Goal: Task Accomplishment & Management: Use online tool/utility

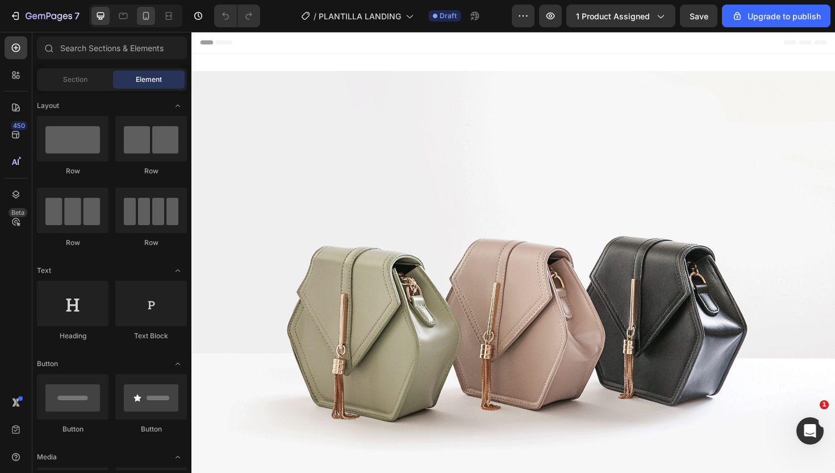
click at [143, 22] on div at bounding box center [146, 16] width 18 height 18
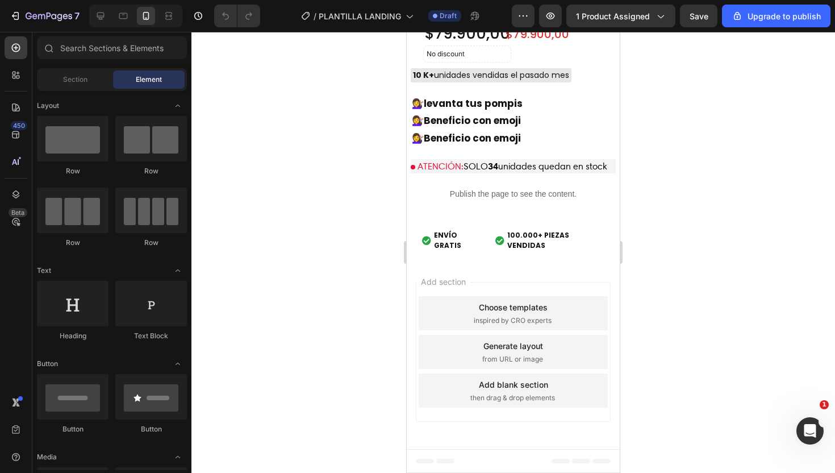
scroll to position [3241, 0]
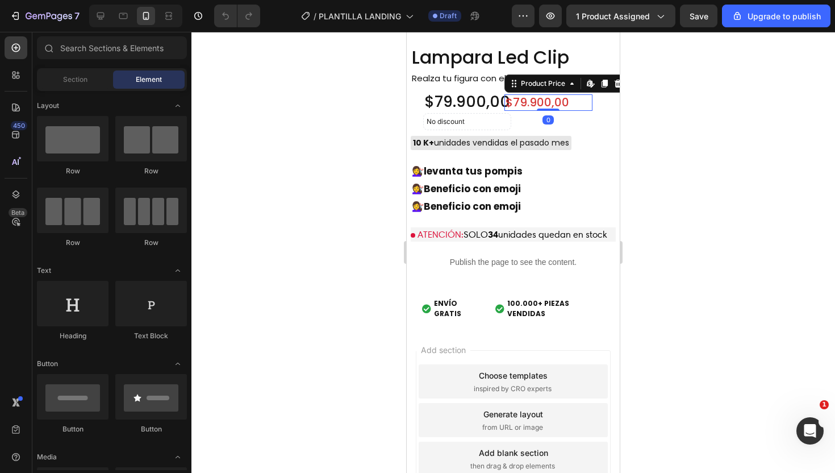
click at [532, 99] on div "$79.900,00" at bounding box center [549, 102] width 88 height 16
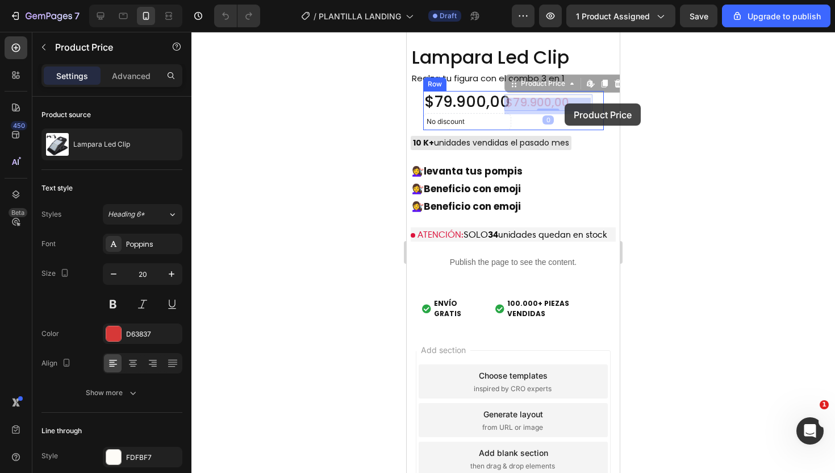
drag, startPoint x: 532, startPoint y: 99, endPoint x: 565, endPoint y: 103, distance: 32.7
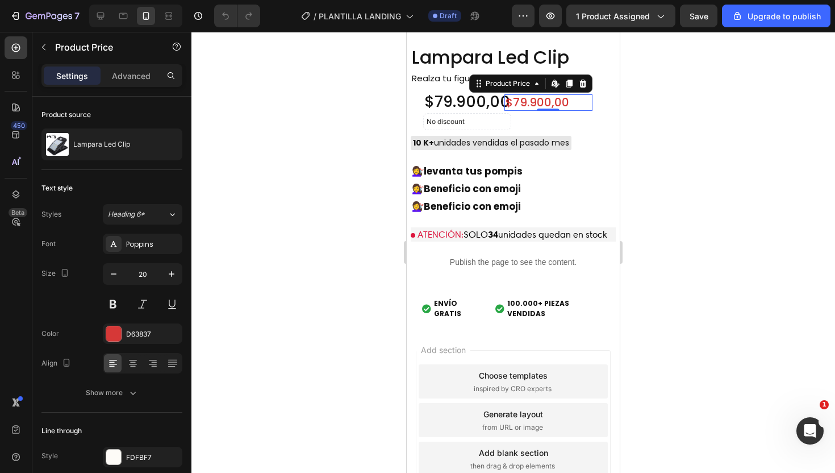
click at [576, 100] on div "$79.900,00" at bounding box center [549, 102] width 88 height 16
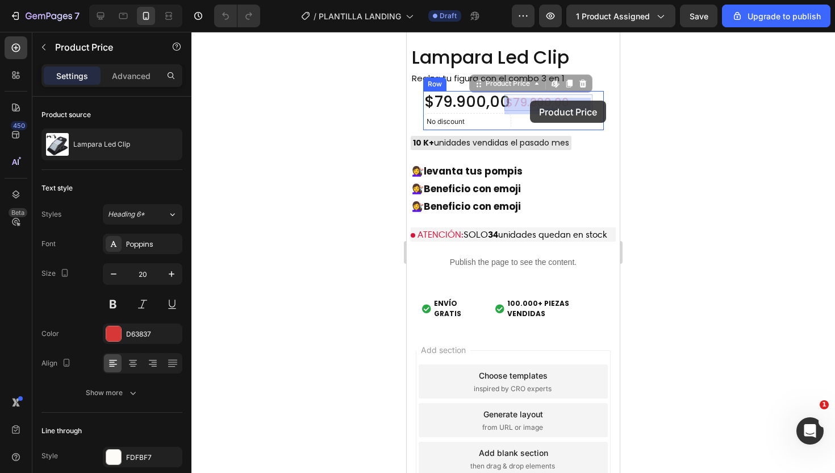
drag, startPoint x: 481, startPoint y: 89, endPoint x: 530, endPoint y: 101, distance: 50.9
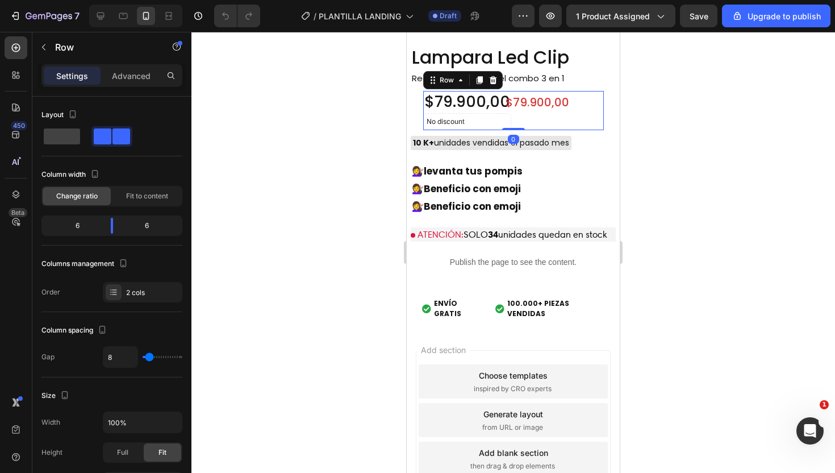
click at [557, 118] on div "$79.900,00 Product Price Product Price" at bounding box center [560, 111] width 88 height 40
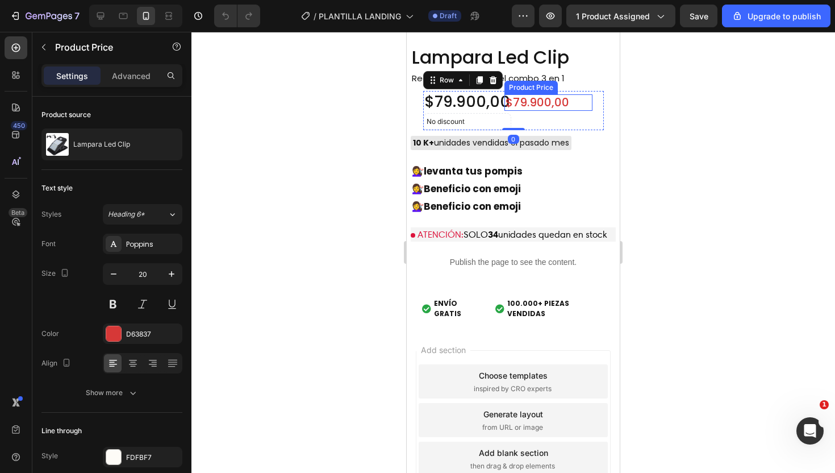
click at [506, 105] on div "$79.900,00" at bounding box center [549, 102] width 88 height 16
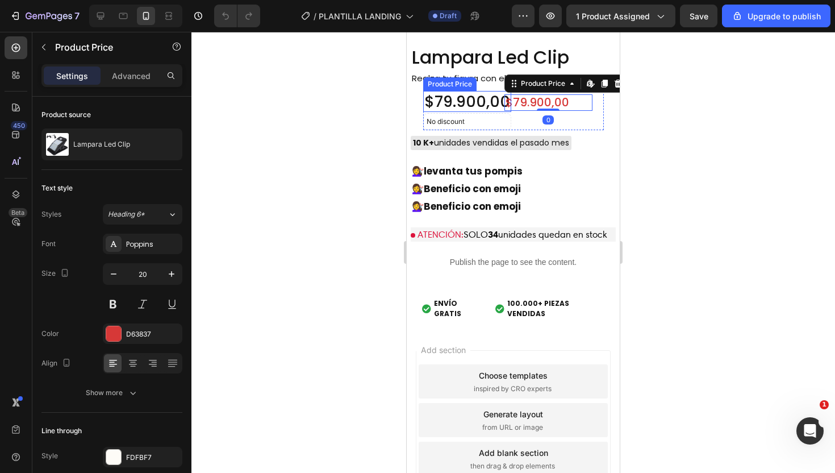
click at [496, 106] on div "$79.900,00" at bounding box center [467, 102] width 88 height 22
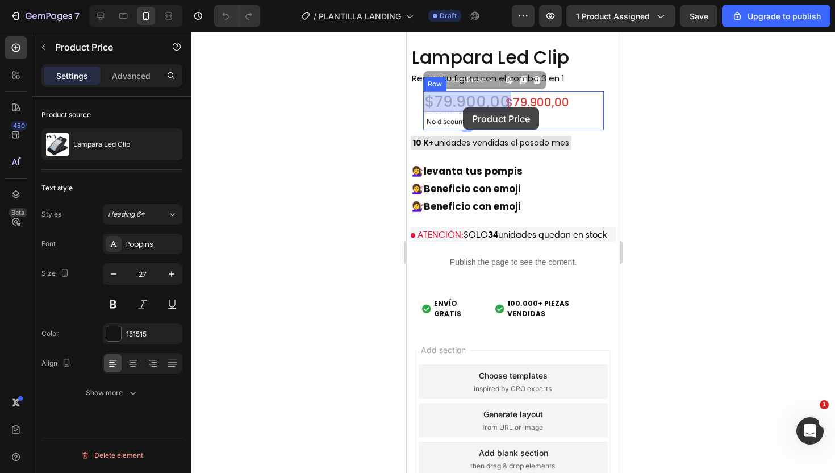
drag, startPoint x: 496, startPoint y: 106, endPoint x: 463, endPoint y: 107, distance: 33.0
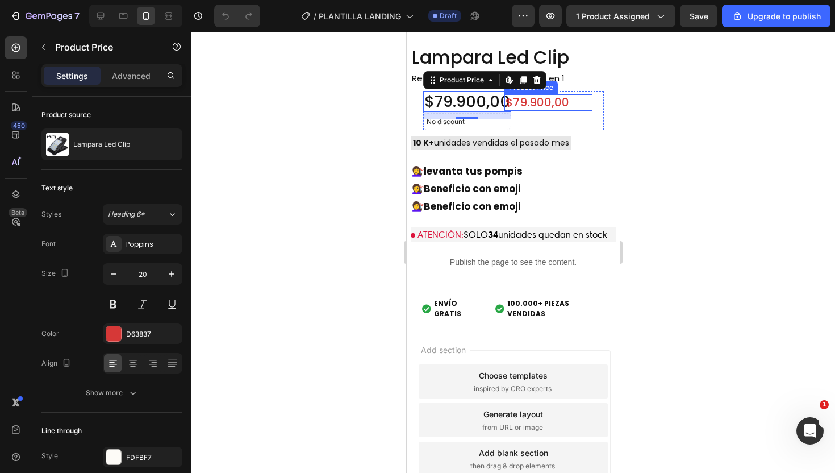
click at [540, 100] on div "$79.900,00" at bounding box center [549, 102] width 88 height 16
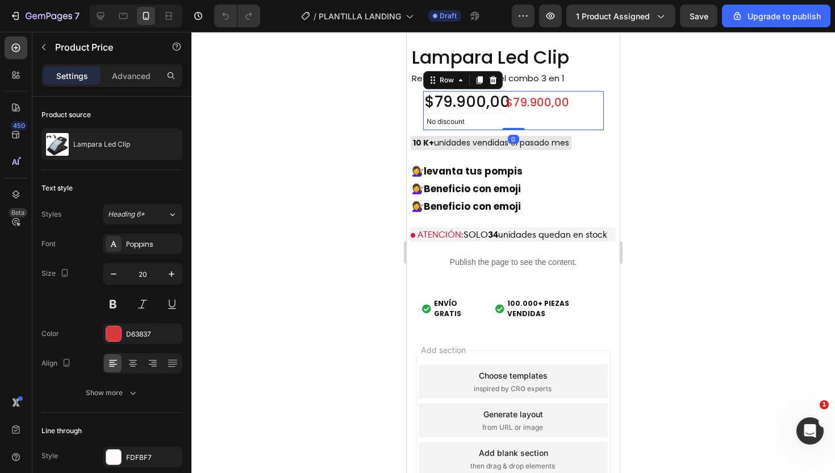
click at [535, 118] on div "$79.900,00 Product Price Product Price" at bounding box center [560, 111] width 88 height 40
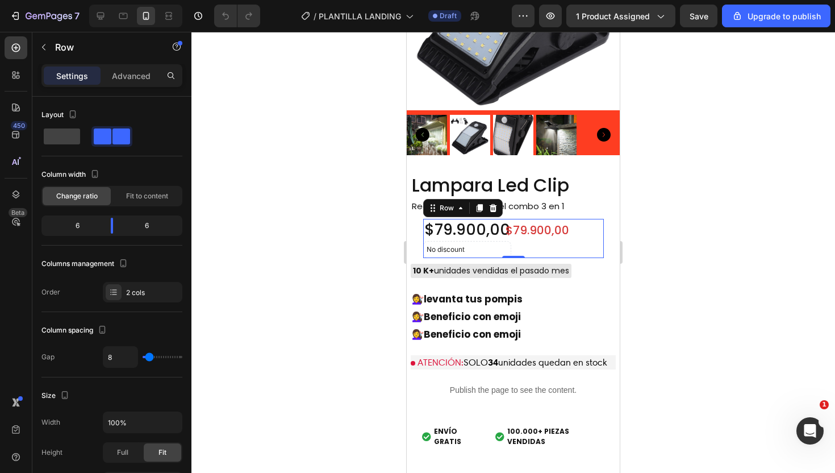
scroll to position [3095, 0]
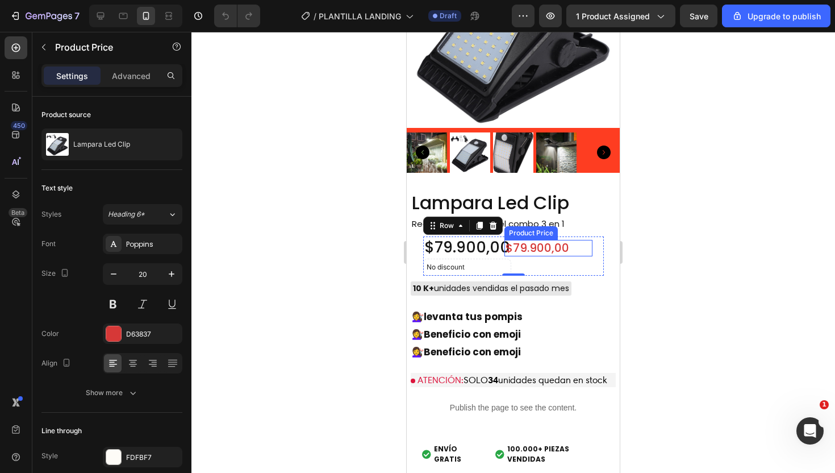
click at [505, 248] on div "$79.900,00" at bounding box center [549, 248] width 88 height 16
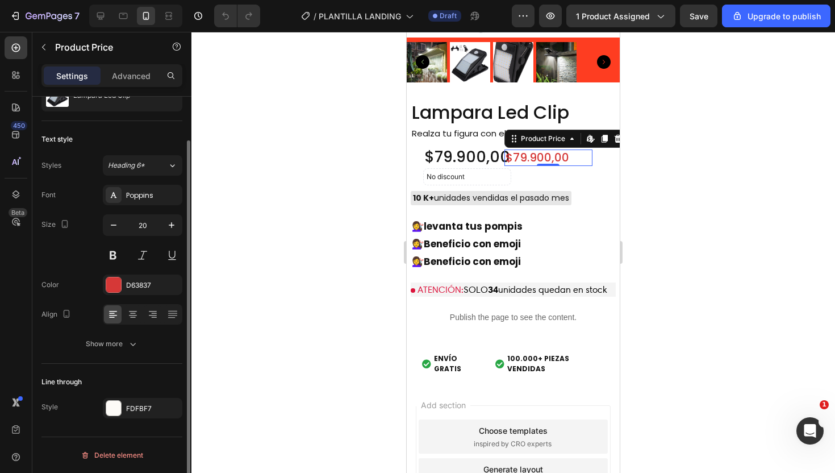
scroll to position [0, 0]
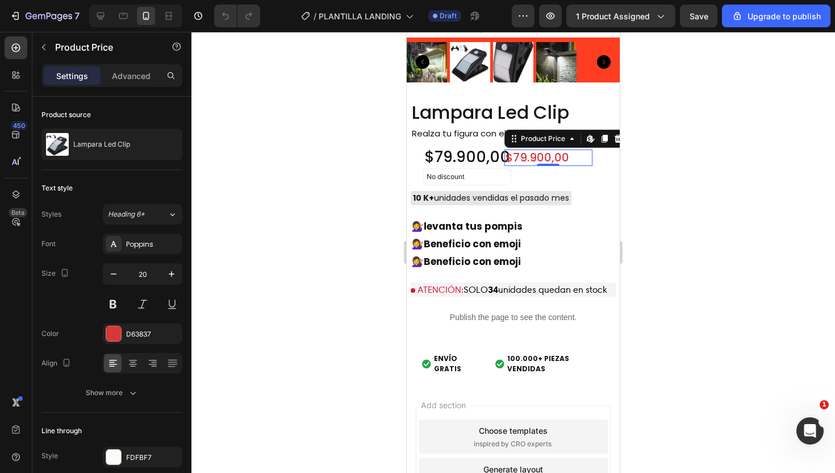
click at [715, 137] on div at bounding box center [514, 252] width 644 height 441
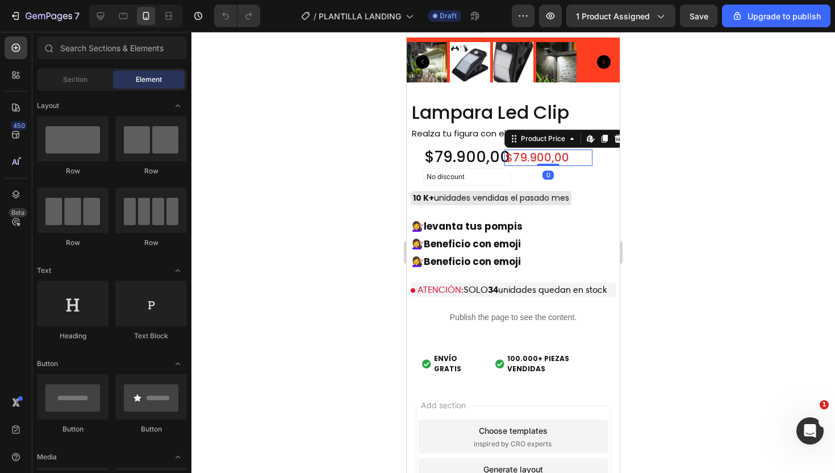
click at [538, 156] on div "$79.900,00" at bounding box center [549, 157] width 88 height 16
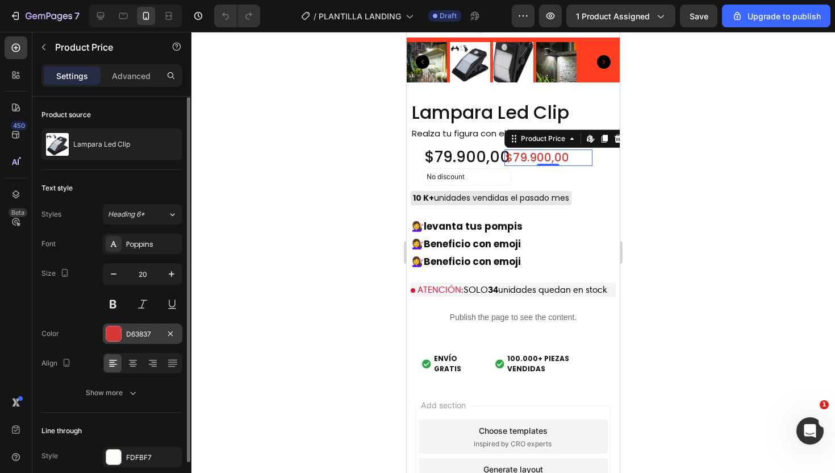
scroll to position [49, 0]
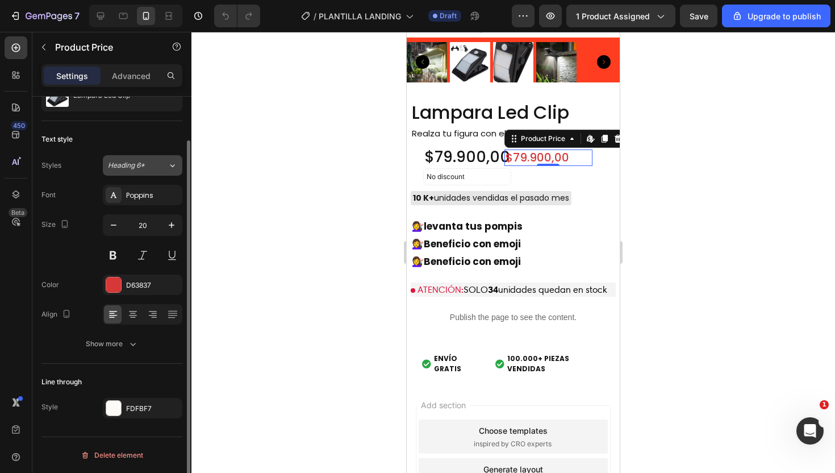
click at [169, 173] on button "Heading 6*" at bounding box center [143, 165] width 80 height 20
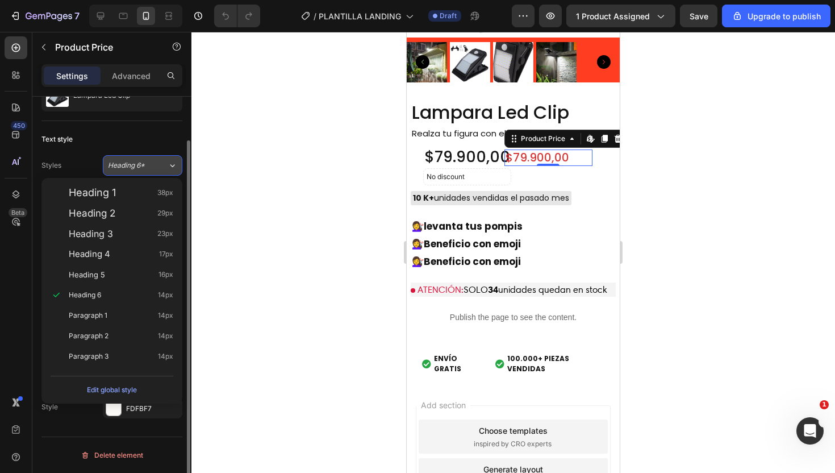
click at [169, 173] on button "Heading 6*" at bounding box center [143, 165] width 80 height 20
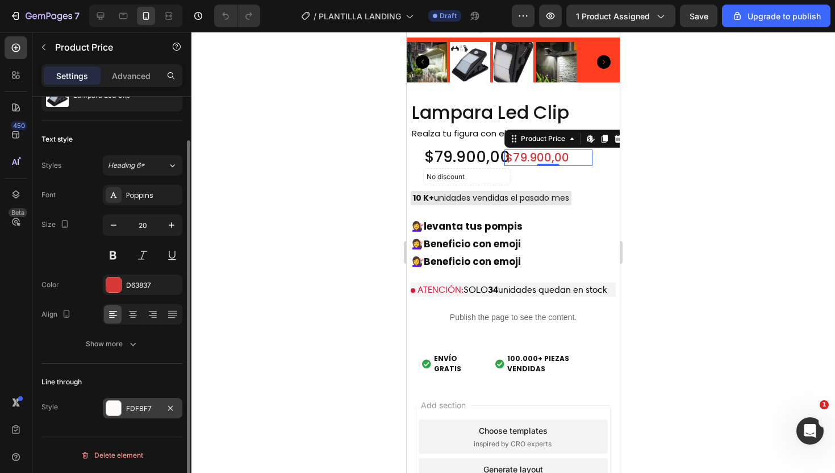
click at [111, 407] on div at bounding box center [113, 408] width 15 height 15
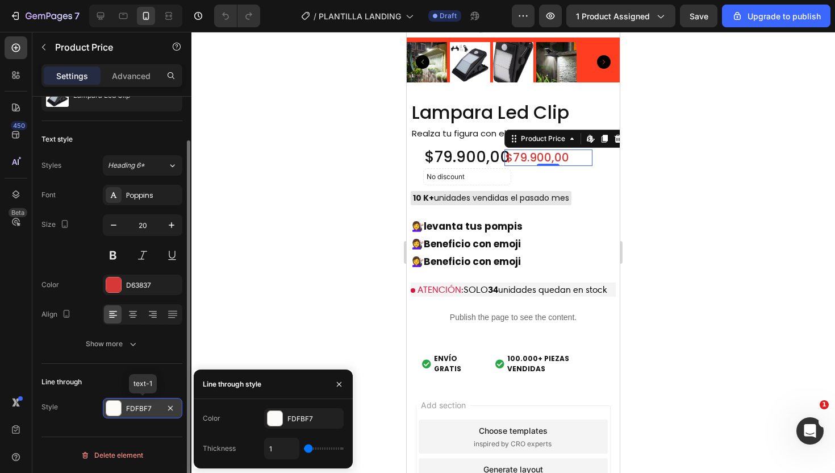
click at [111, 407] on div at bounding box center [113, 408] width 15 height 15
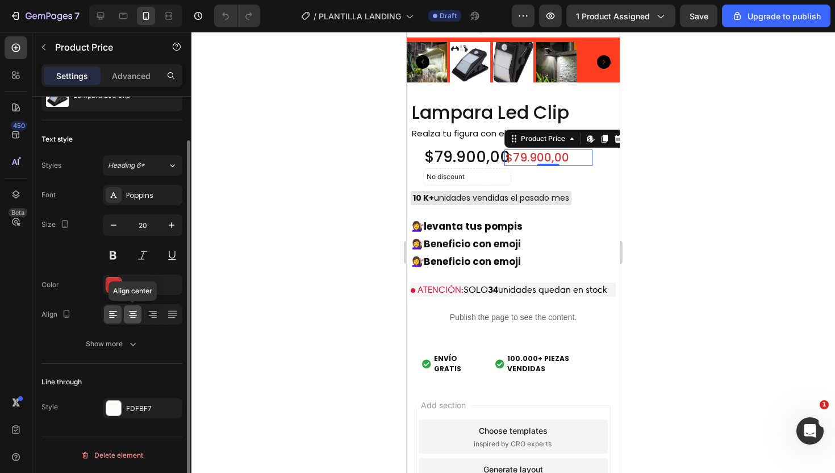
click at [133, 316] on icon at bounding box center [132, 314] width 11 height 11
click at [154, 321] on div at bounding box center [153, 314] width 18 height 18
click at [136, 318] on icon at bounding box center [132, 314] width 11 height 11
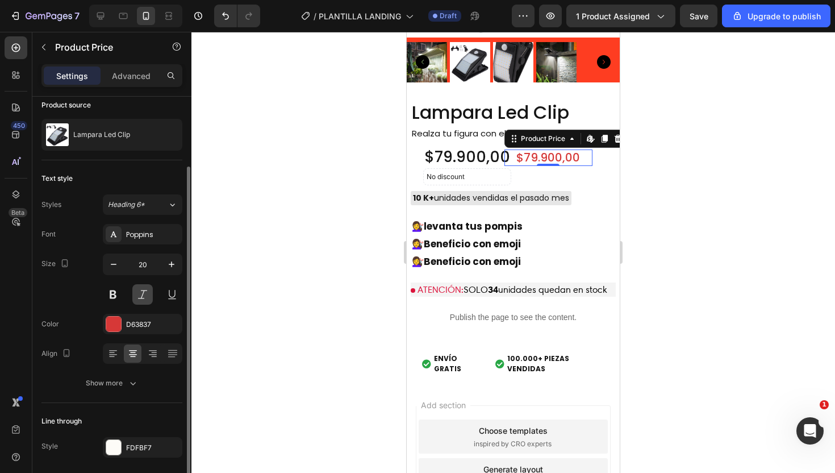
scroll to position [0, 0]
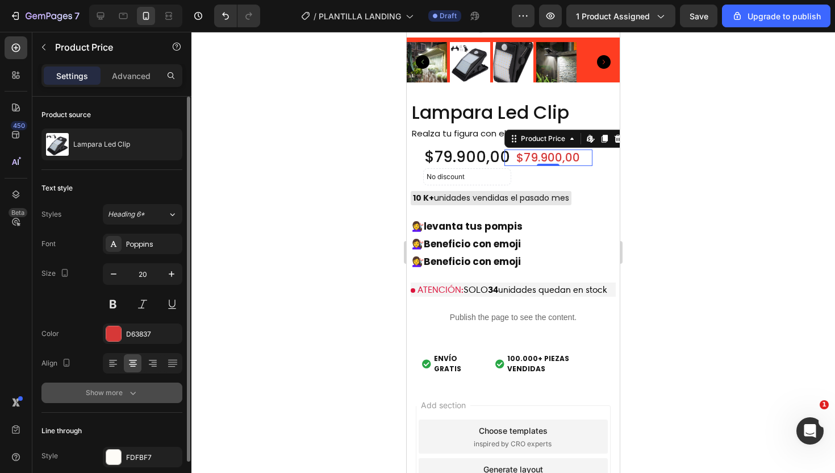
click at [101, 390] on div "Show more" at bounding box center [112, 392] width 53 height 11
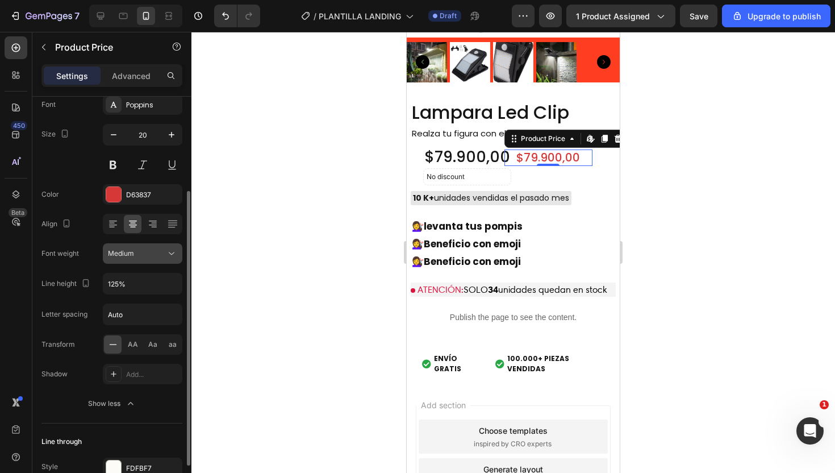
scroll to position [140, 0]
click at [112, 346] on icon at bounding box center [112, 343] width 11 height 11
click at [116, 369] on icon at bounding box center [113, 372] width 9 height 9
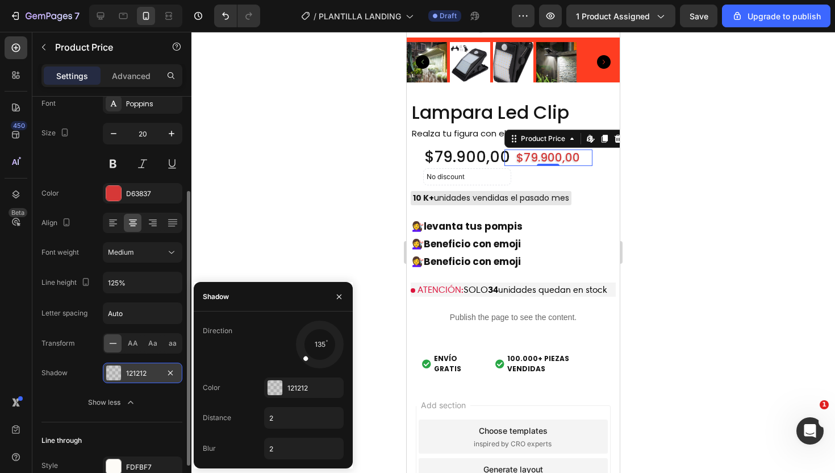
click at [279, 219] on div at bounding box center [514, 252] width 644 height 441
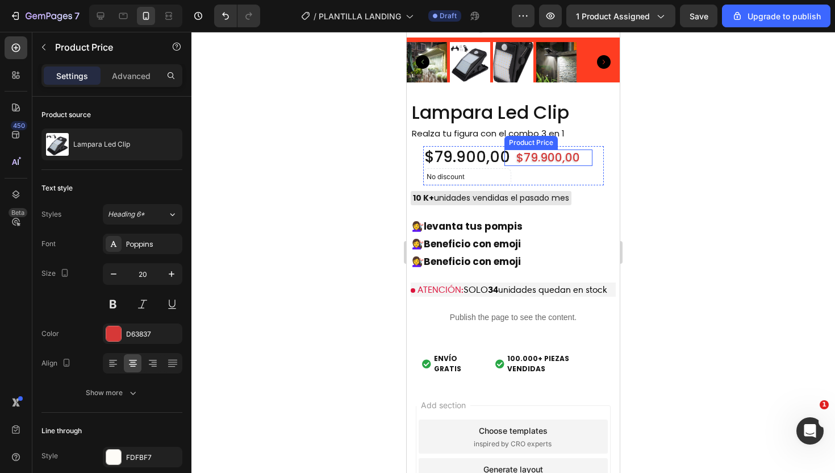
click at [544, 153] on div "$79.900,00" at bounding box center [549, 157] width 88 height 16
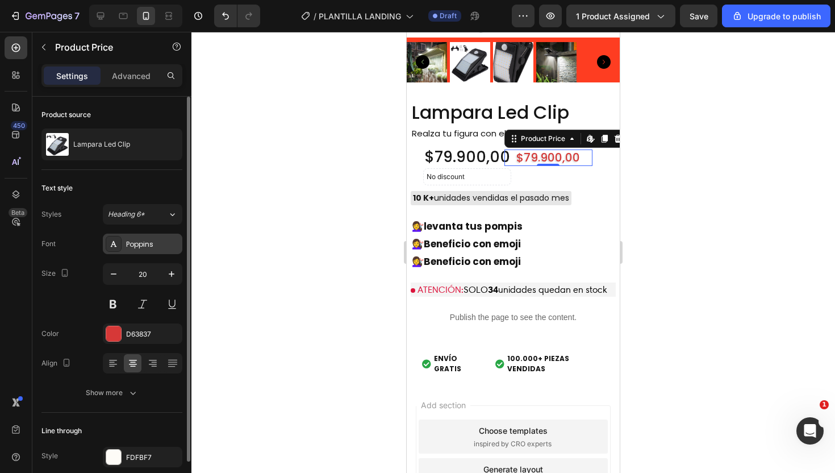
click at [162, 239] on div "Poppins" at bounding box center [152, 244] width 53 height 10
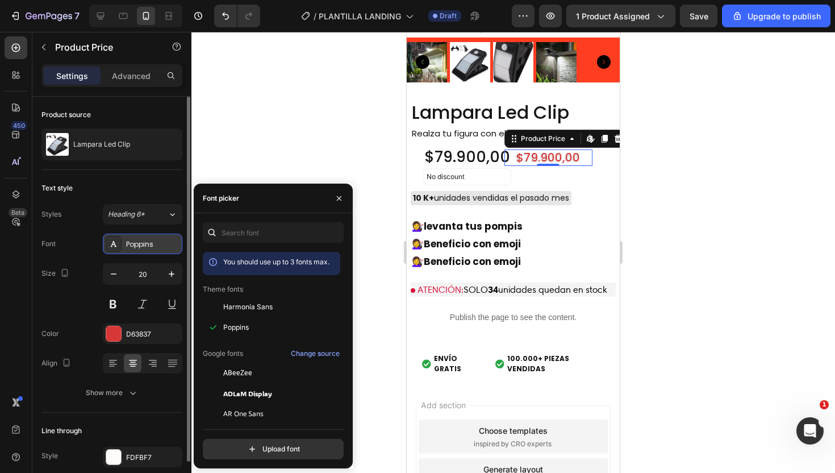
click at [162, 239] on div "Poppins" at bounding box center [152, 244] width 53 height 10
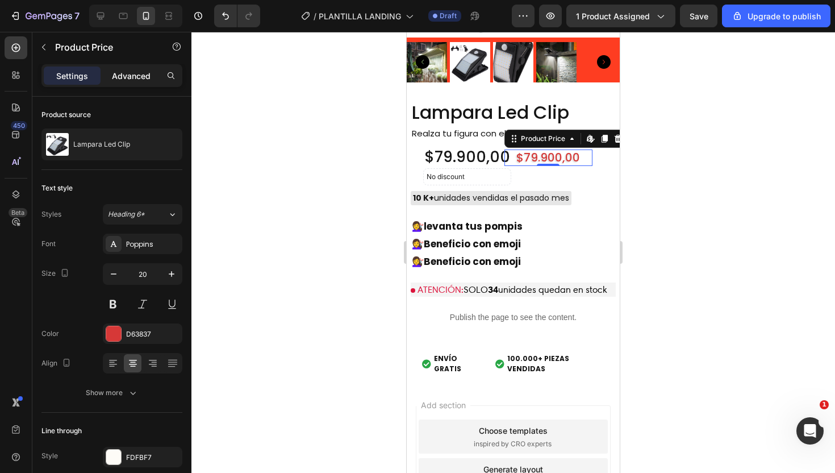
click at [143, 78] on p "Advanced" at bounding box center [131, 76] width 39 height 12
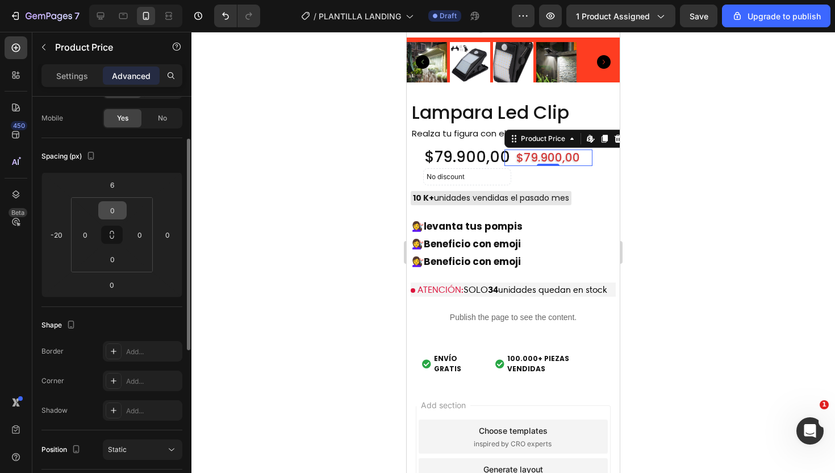
scroll to position [0, 0]
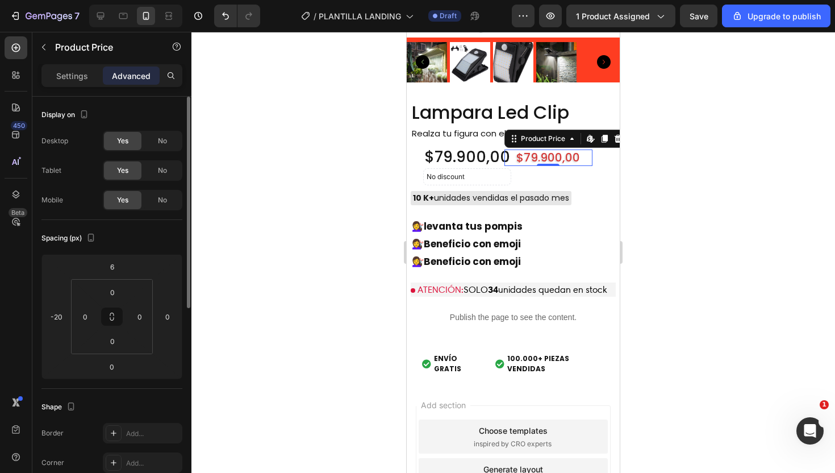
click at [288, 186] on div at bounding box center [514, 252] width 644 height 441
